Goal: Task Accomplishment & Management: Manage account settings

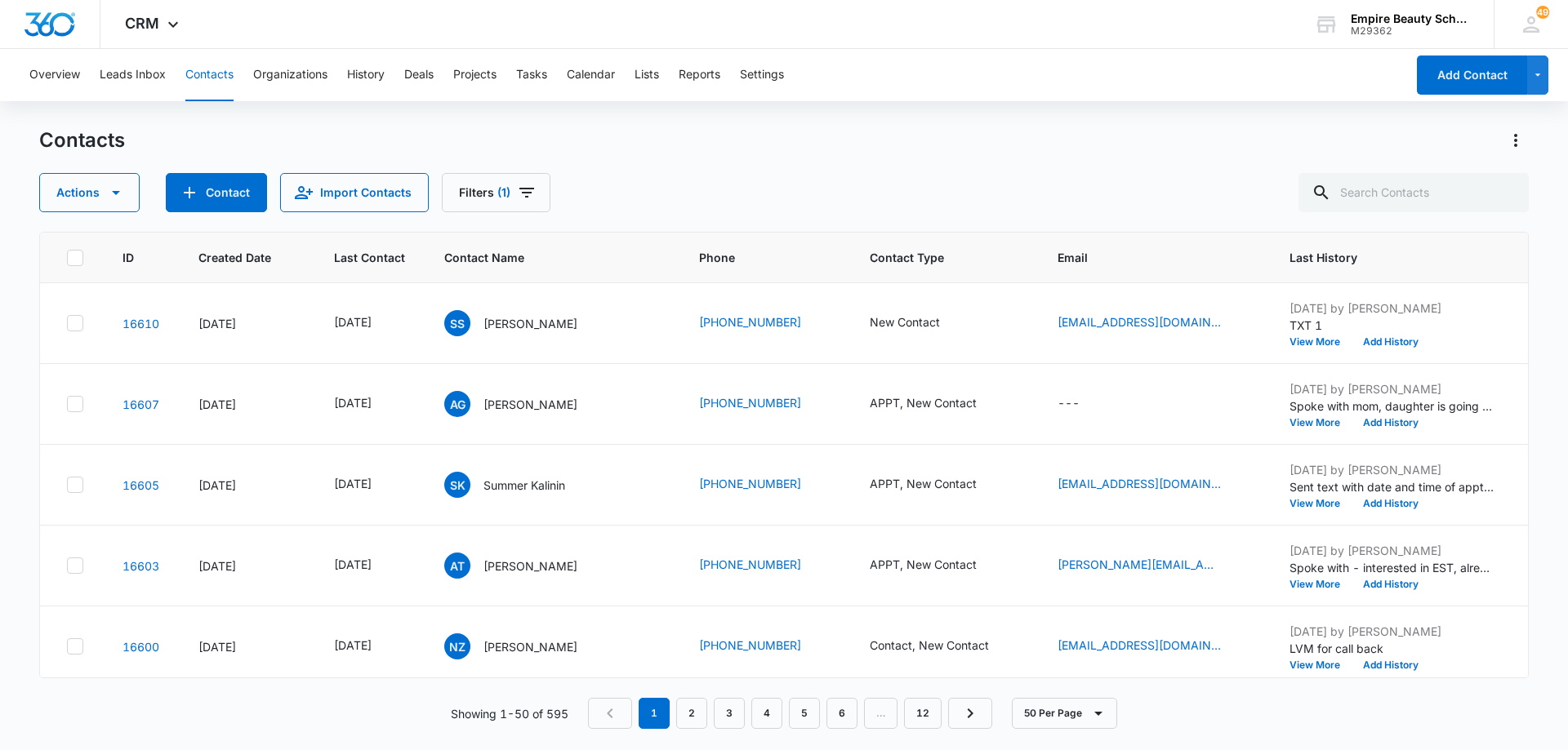
click at [638, 179] on div "Actions Contact Import Contacts Filters (1)" at bounding box center [784, 193] width 1490 height 39
click at [1370, 197] on input "text" at bounding box center [1413, 193] width 230 height 39
type input "[PERSON_NAME]"
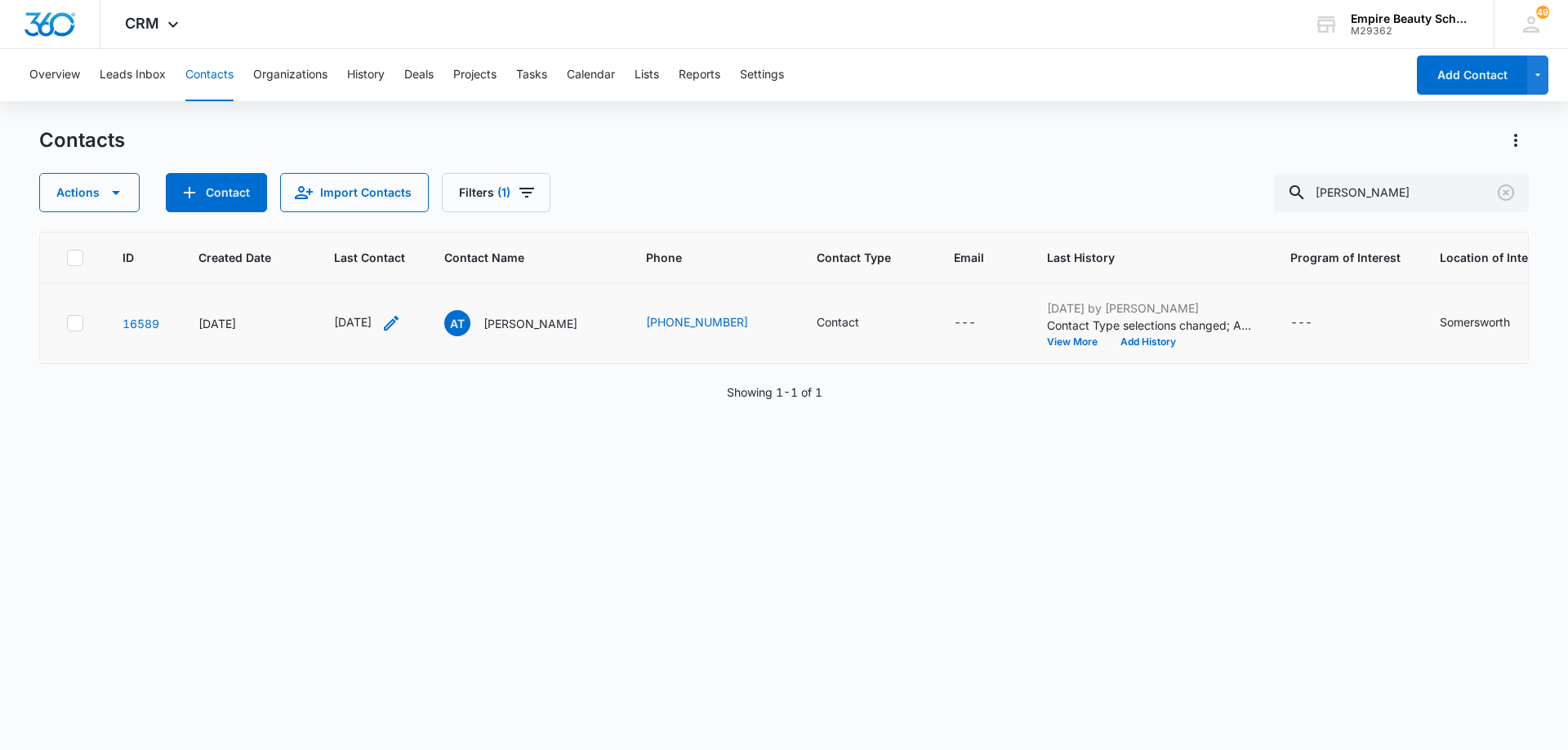
click at [399, 321] on icon "Last Contact - 1754956800 - Select to Edit Field" at bounding box center [391, 323] width 15 height 15
click at [414, 213] on input "[DATE]" at bounding box center [384, 218] width 120 height 18
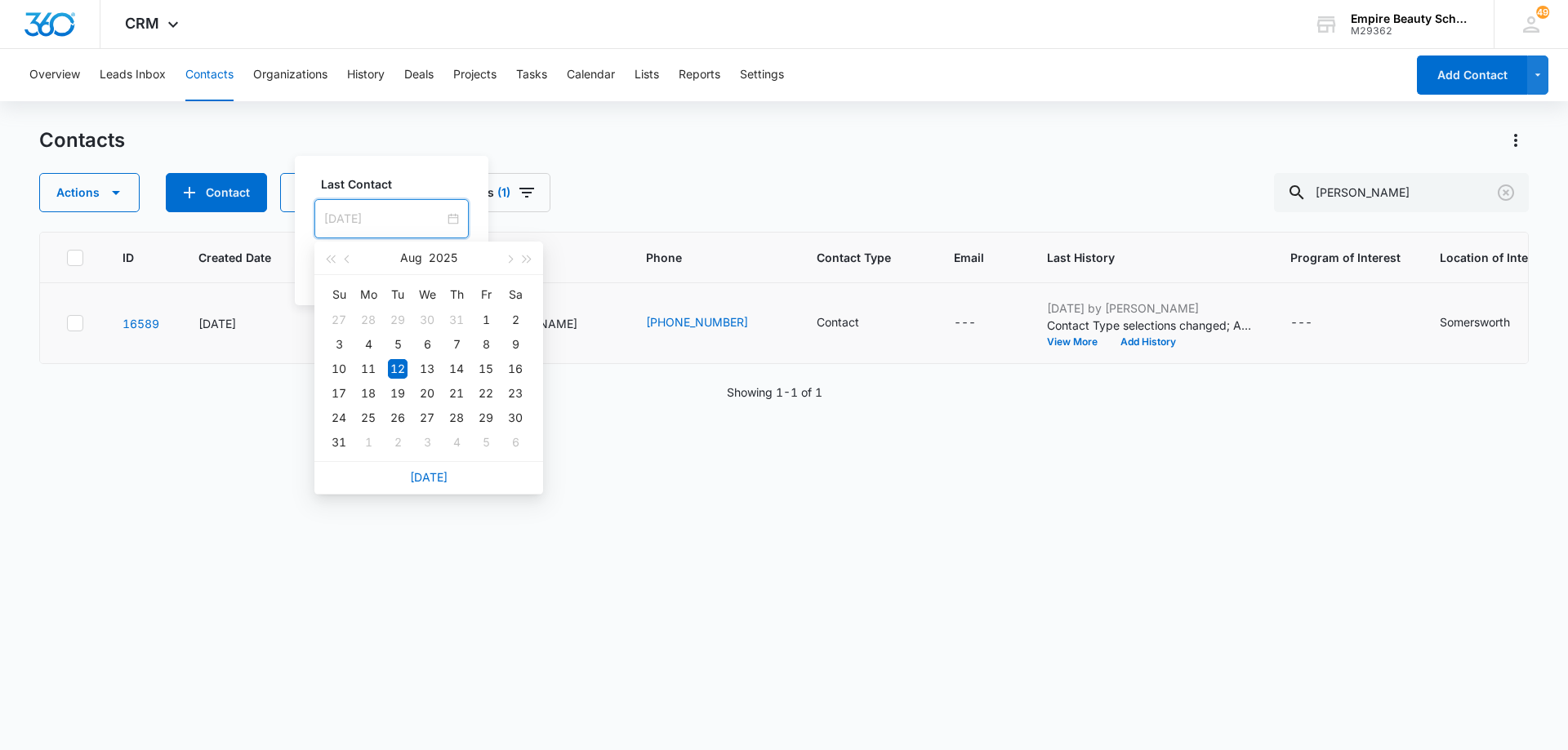
type input "[DATE]"
click at [440, 480] on link "[DATE]" at bounding box center [429, 477] width 37 height 14
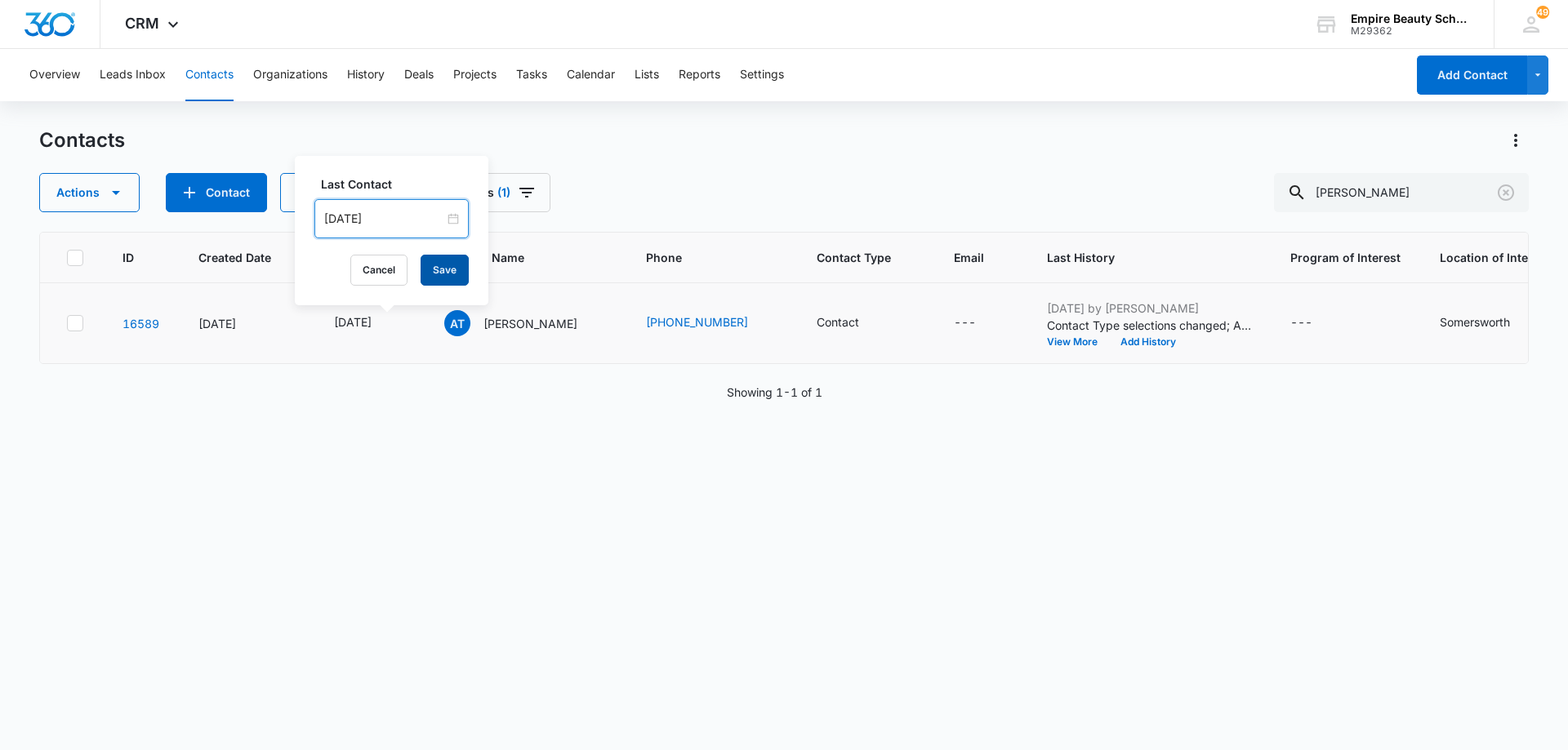
click at [435, 271] on button "Save" at bounding box center [445, 270] width 48 height 31
click at [888, 319] on icon "Contact Type - Contact - Select to Edit Field" at bounding box center [879, 323] width 20 height 20
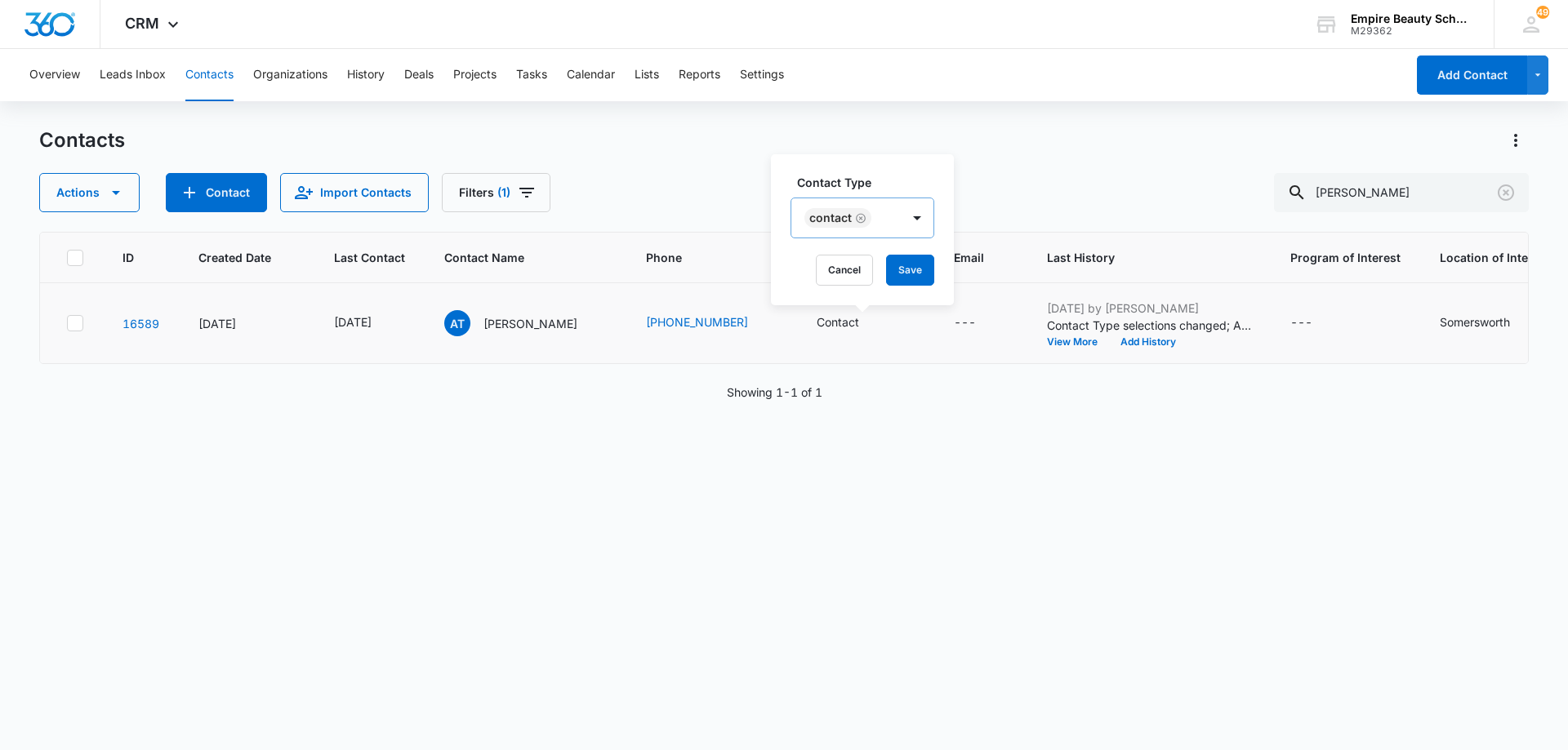
click at [862, 218] on icon "Remove Contact" at bounding box center [861, 218] width 12 height 13
click at [874, 222] on div at bounding box center [842, 219] width 72 height 21
click at [855, 394] on div "APPT" at bounding box center [860, 398] width 101 height 18
click at [887, 223] on div at bounding box center [900, 217] width 26 height 26
click at [903, 271] on button "Save" at bounding box center [892, 270] width 48 height 31
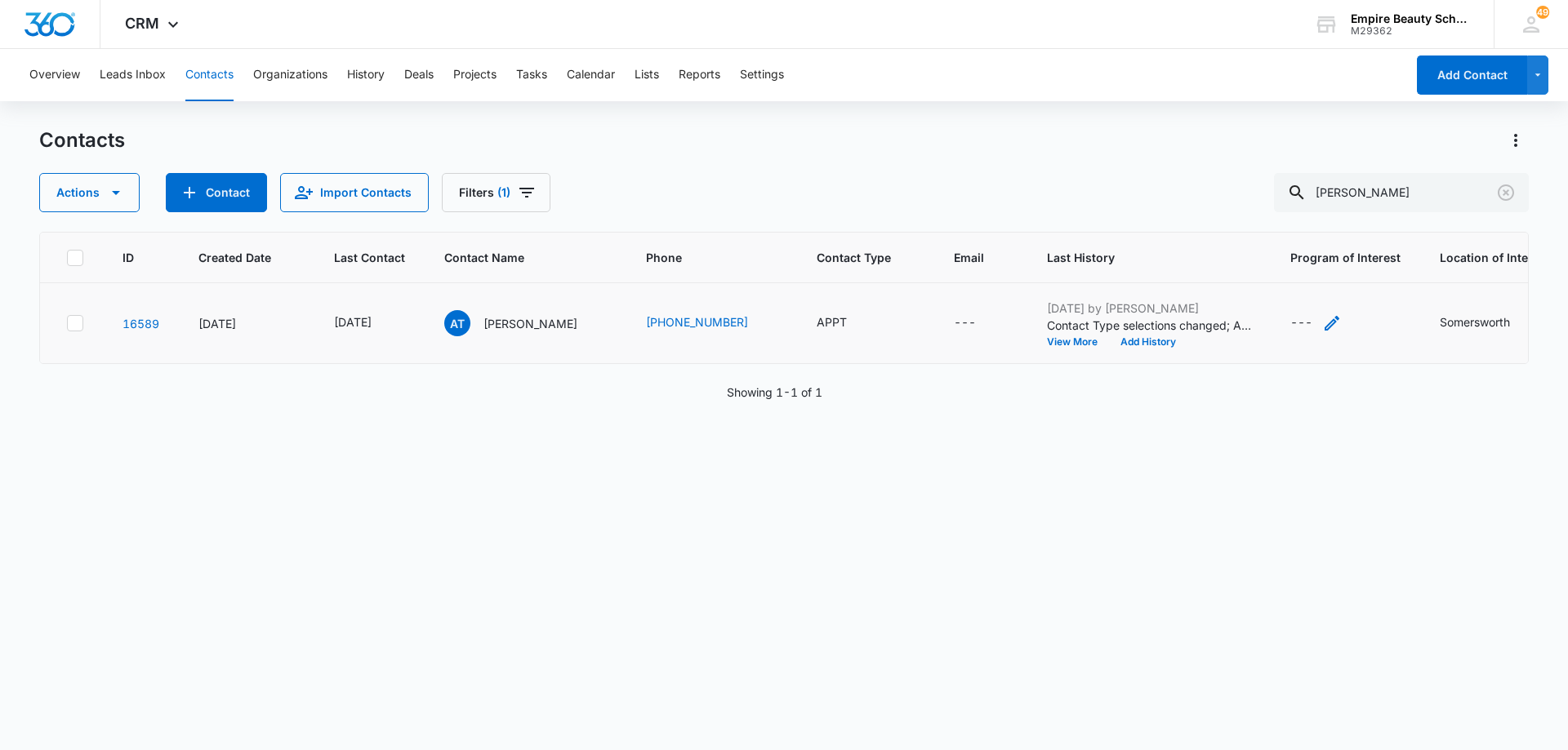
click at [1336, 323] on icon "Program of Interest - - Select to Edit Field" at bounding box center [1332, 323] width 20 height 20
click at [1331, 215] on input "Program of Interest" at bounding box center [1333, 219] width 206 height 39
type input "Esthetics"
click at [1406, 272] on button "Save" at bounding box center [1411, 270] width 48 height 31
click at [1170, 345] on button "Add History" at bounding box center [1149, 342] width 78 height 10
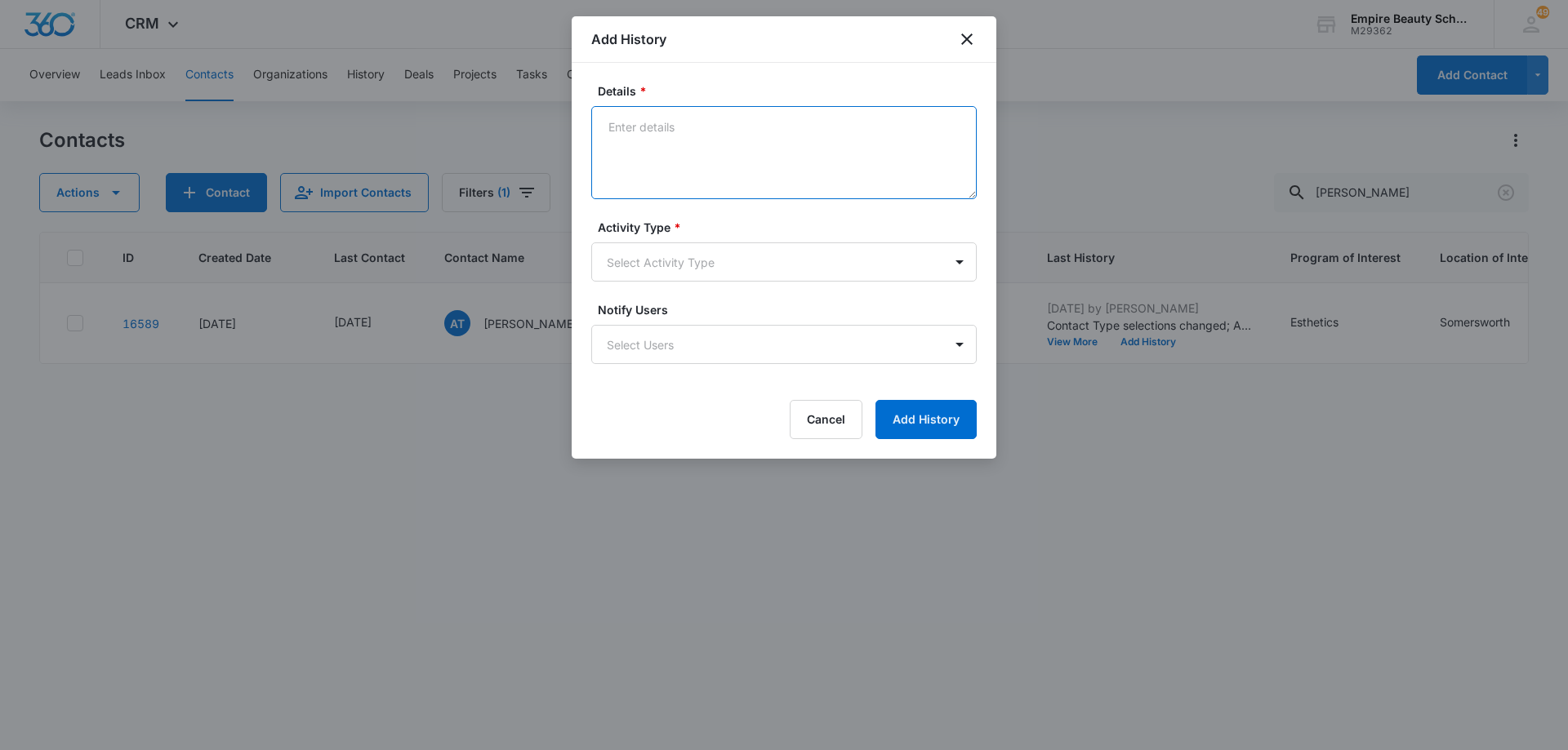
click at [732, 135] on textarea "Details *" at bounding box center [784, 152] width 386 height 93
type textarea "R"
type textarea "Spoke with mother, rescheduled tour for [DATE] 9am"
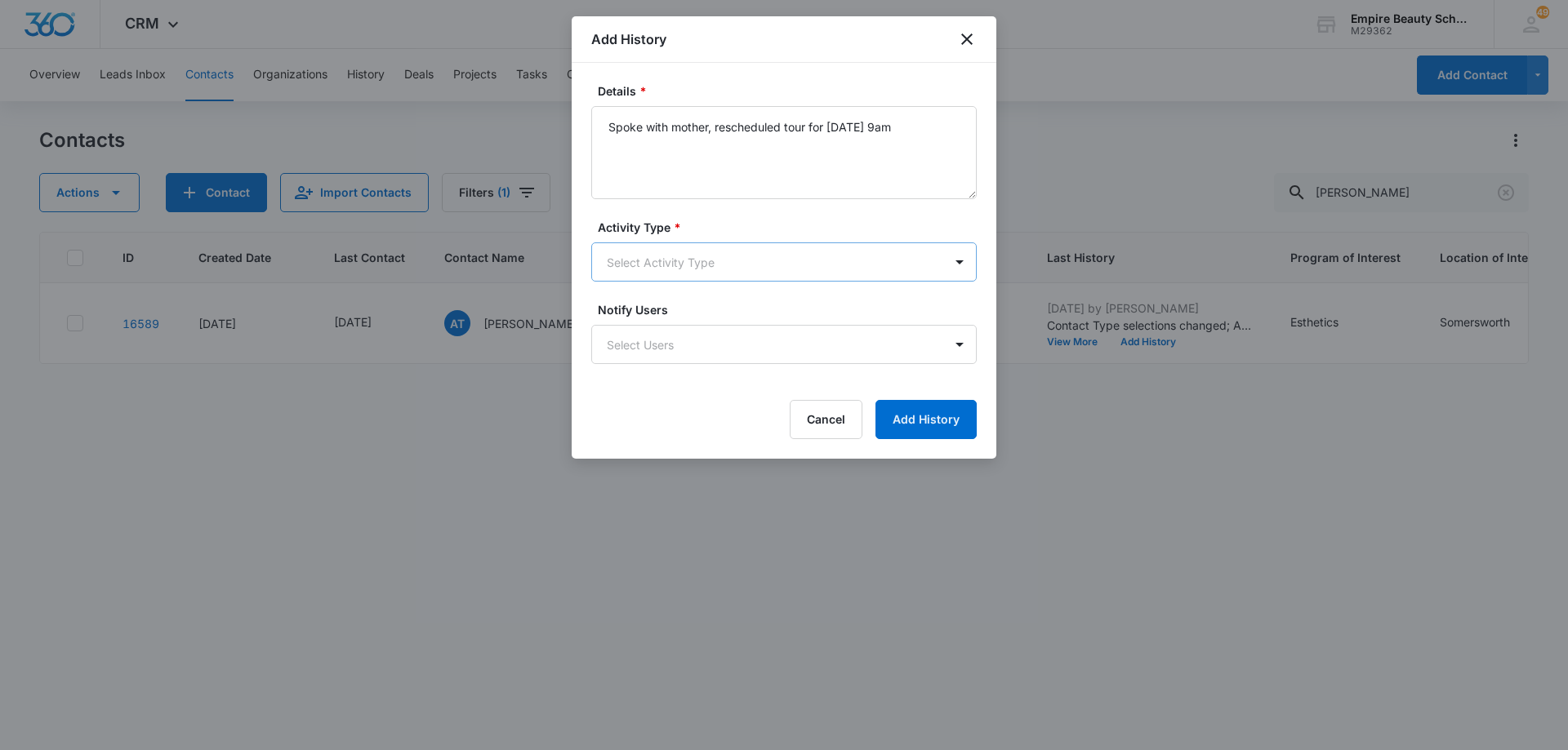
click at [700, 263] on body "CRM Apps Forms CRM Email Shop Payments POS Files Brand Settings Empire Beauty S…" at bounding box center [784, 375] width 1568 height 750
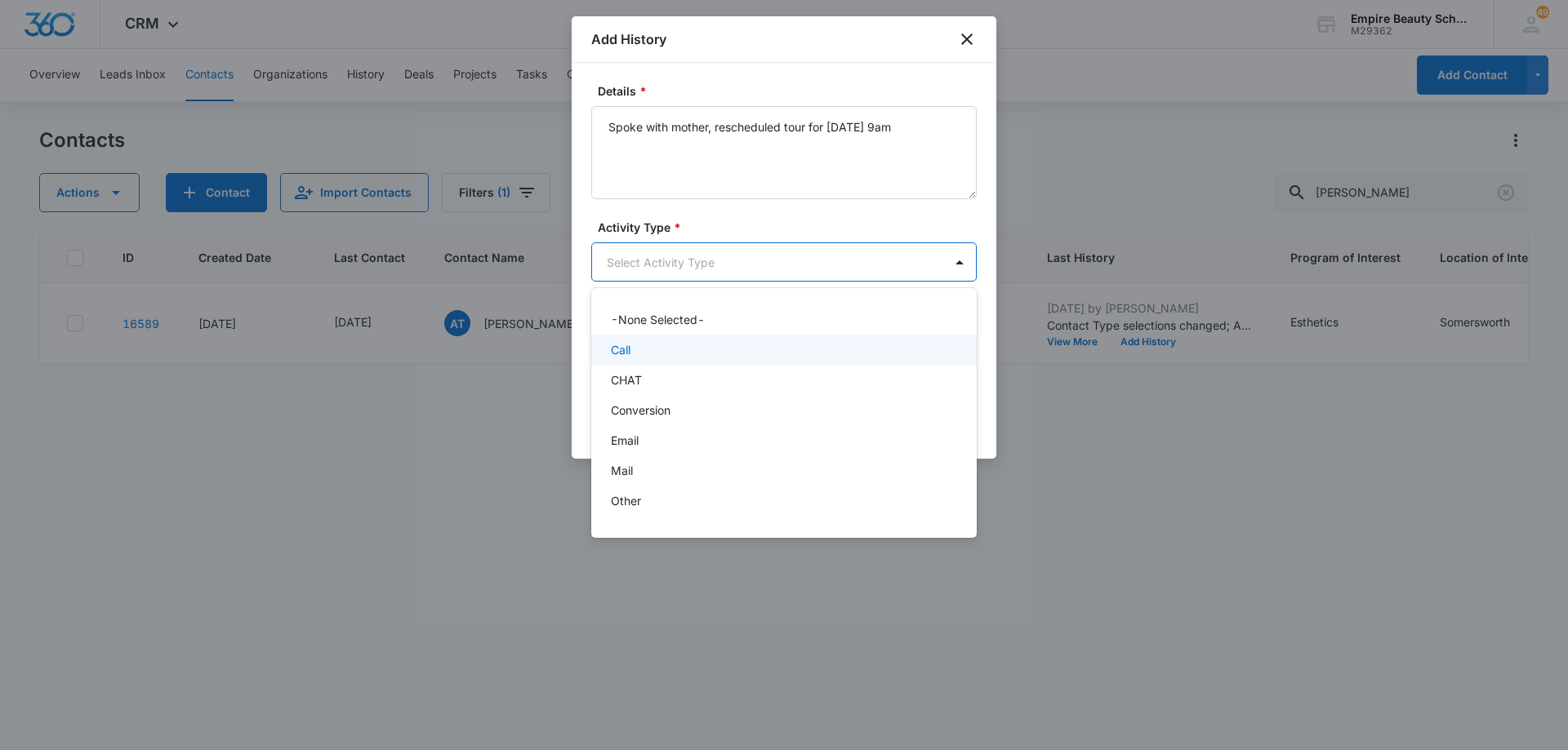
click at [691, 361] on div "Call" at bounding box center [784, 350] width 386 height 30
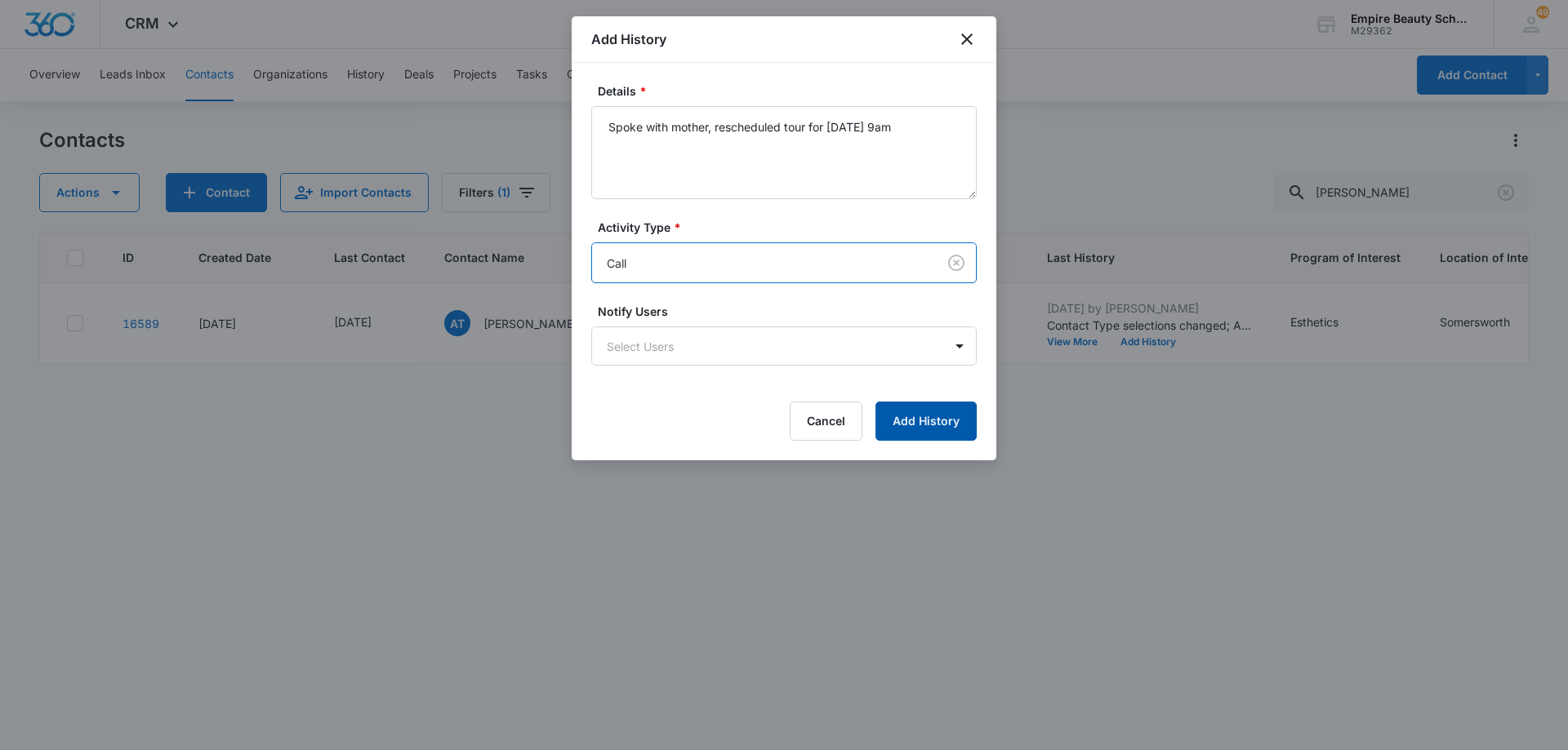
click at [907, 418] on button "Add History" at bounding box center [926, 421] width 101 height 39
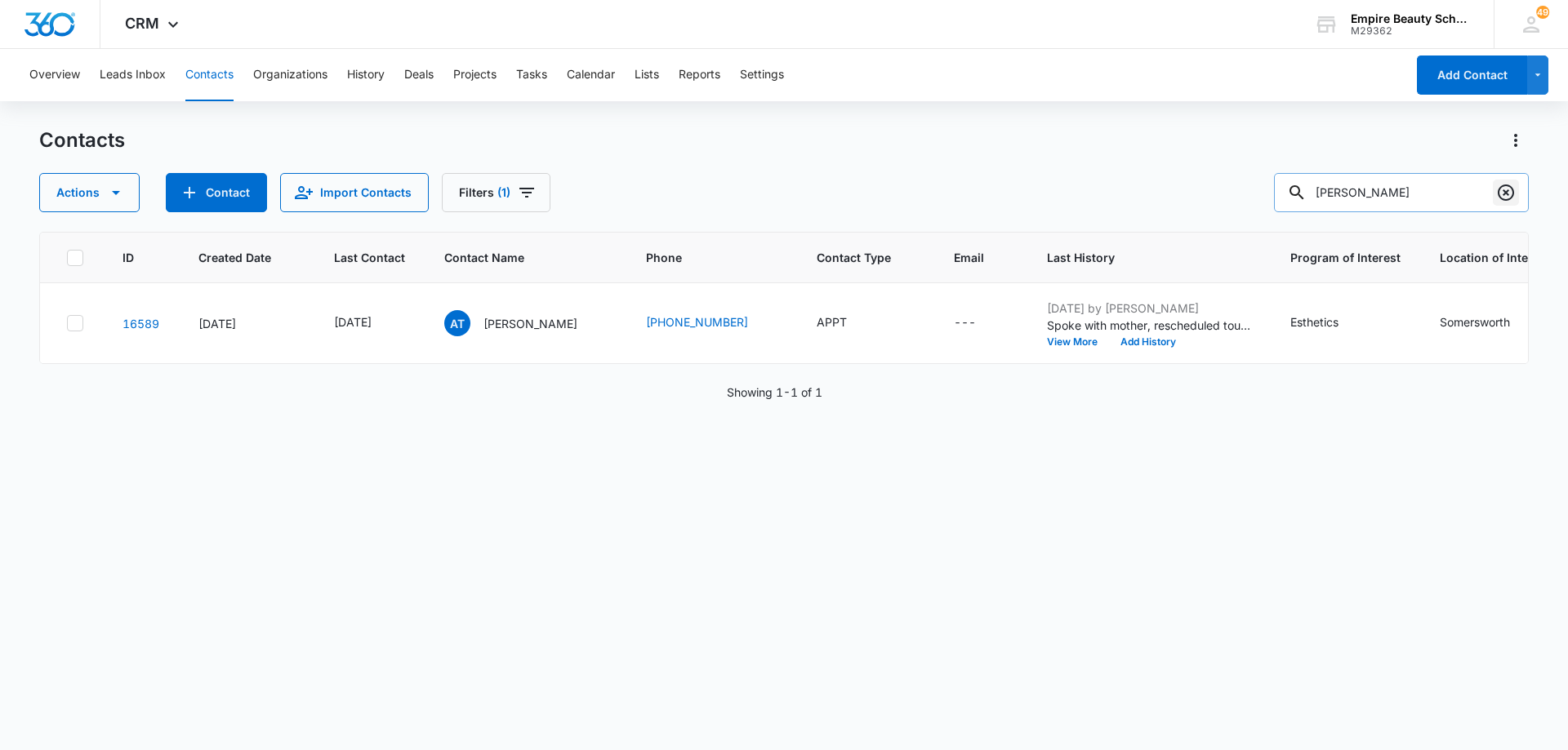
click at [1500, 194] on icon "Clear" at bounding box center [1506, 193] width 20 height 20
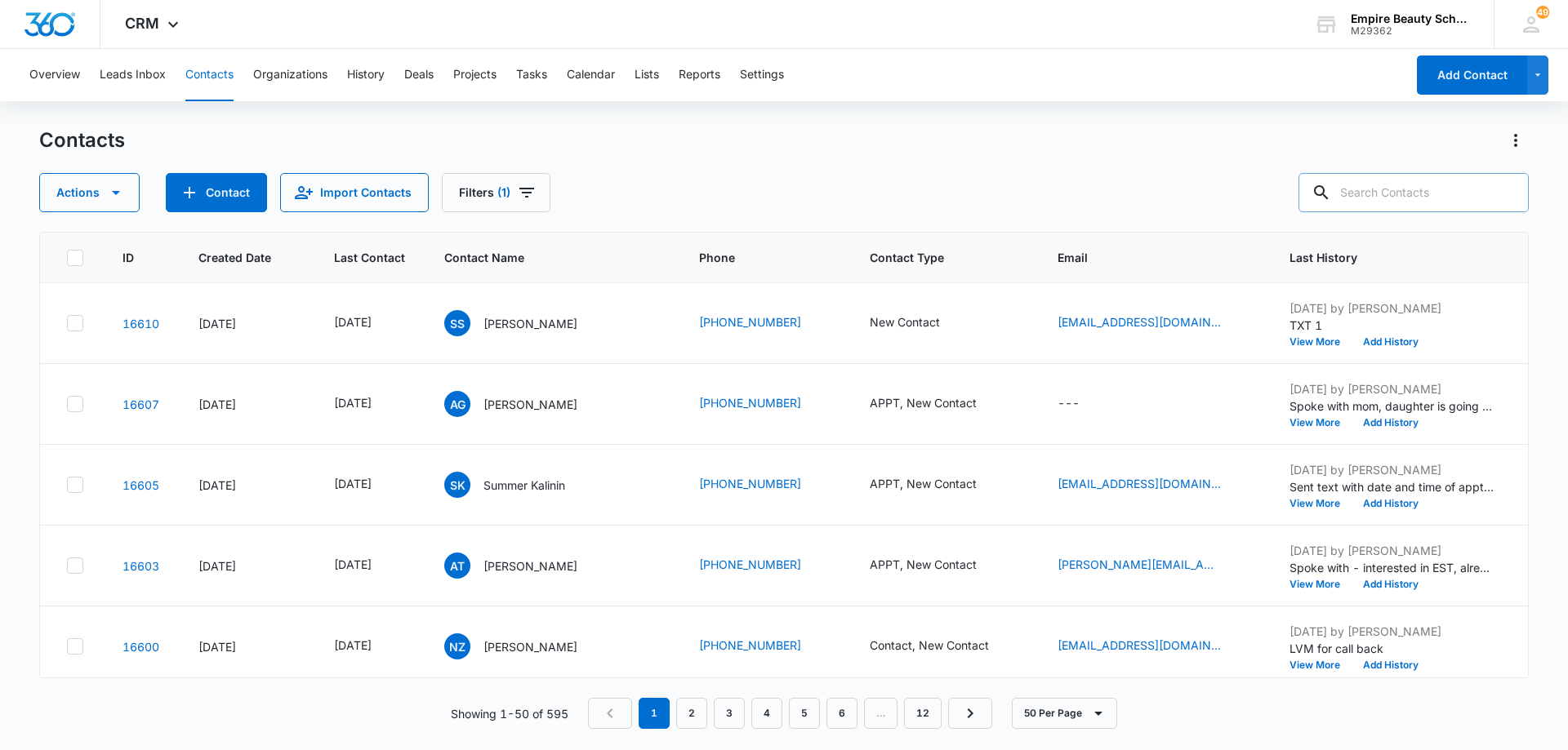
click at [1139, 153] on div "Contacts" at bounding box center [784, 140] width 1490 height 26
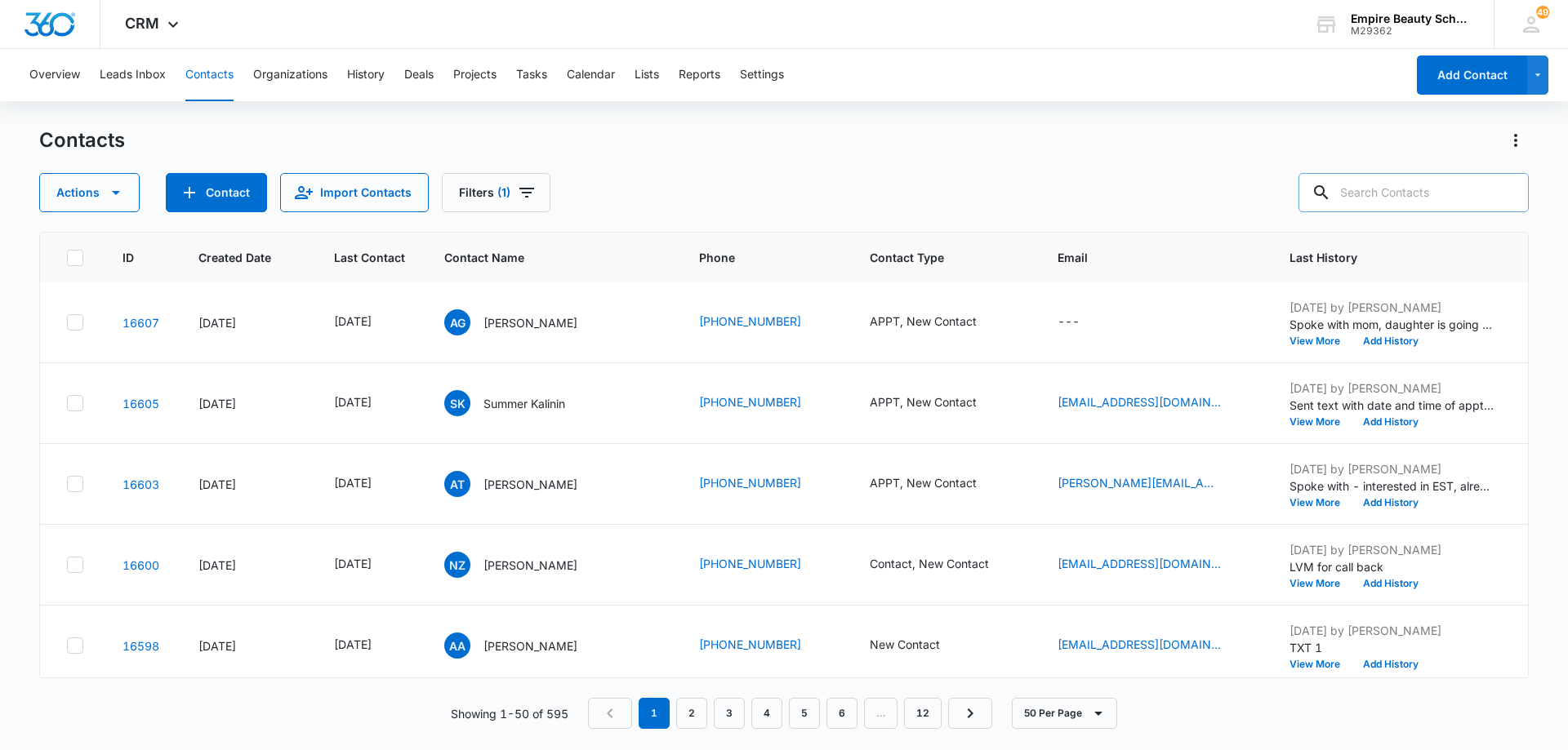
click at [903, 159] on div "Contacts Actions Contact Import Contacts Filters (1)" at bounding box center [784, 169] width 1490 height 85
